Goal: Task Accomplishment & Management: Manage account settings

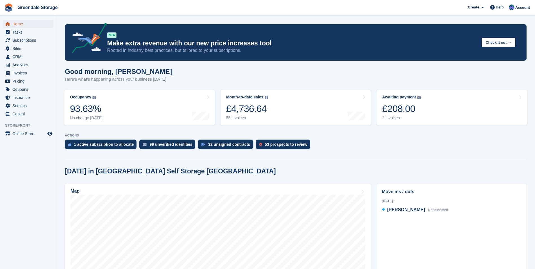
click at [19, 24] on span "Home" at bounding box center [29, 24] width 34 height 8
click at [21, 24] on span "Home" at bounding box center [29, 24] width 34 height 8
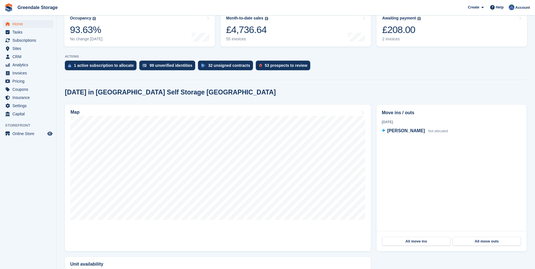
scroll to position [85, 0]
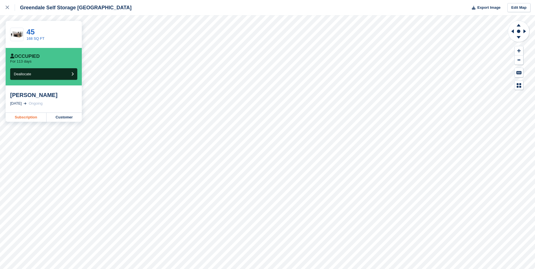
click at [28, 117] on link "Subscription" at bounding box center [26, 117] width 41 height 9
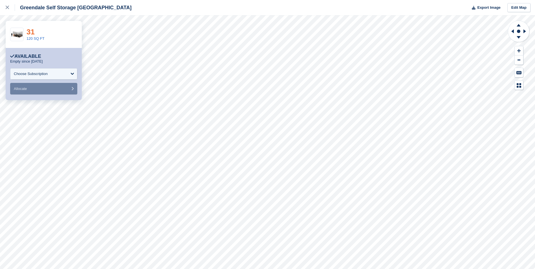
click at [31, 33] on link "31" at bounding box center [31, 32] width 8 height 8
click at [7, 7] on icon at bounding box center [7, 7] width 3 height 3
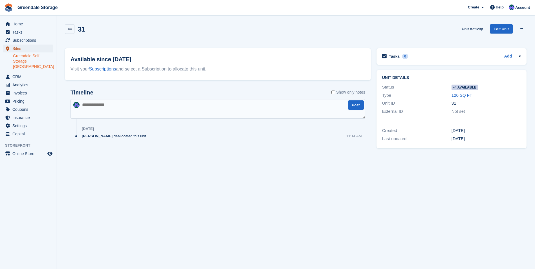
click at [16, 48] on span "Sites" at bounding box center [29, 49] width 34 height 8
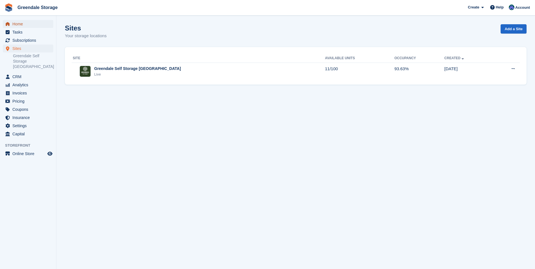
click at [21, 24] on span "Home" at bounding box center [29, 24] width 34 height 8
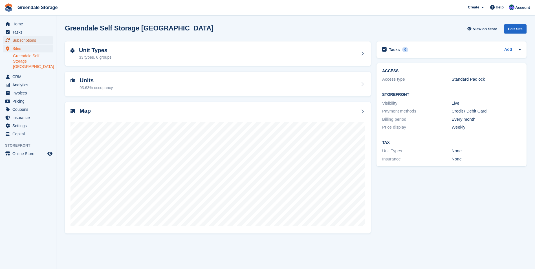
click at [26, 39] on span "Subscriptions" at bounding box center [29, 40] width 34 height 8
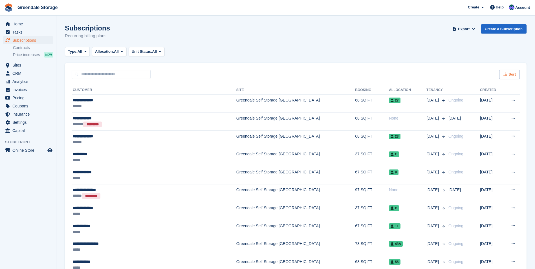
click at [507, 72] on div "Sort" at bounding box center [509, 74] width 21 height 9
click at [493, 115] on span "Move out date" at bounding box center [487, 117] width 25 height 5
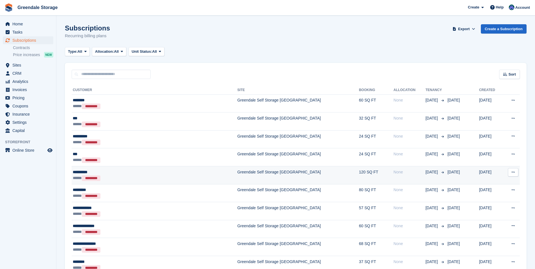
click at [138, 172] on div "**********" at bounding box center [129, 172] width 113 height 6
